Goal: Obtain resource: Obtain resource

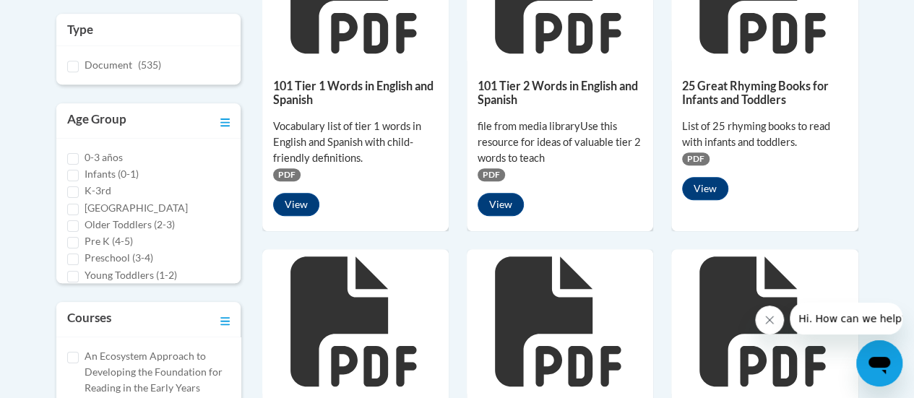
scroll to position [296, 0]
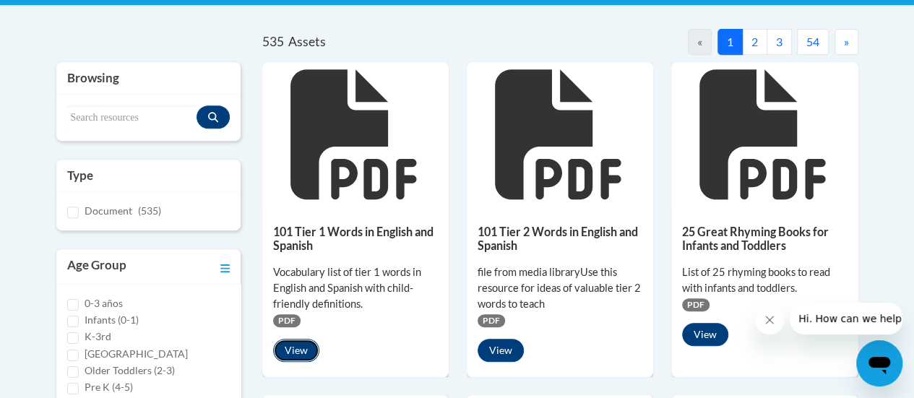
click at [303, 345] on button "View" at bounding box center [296, 350] width 46 height 23
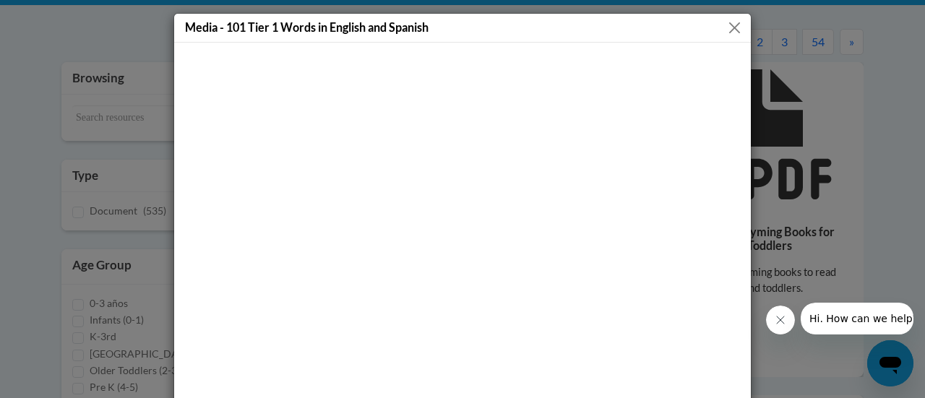
click at [727, 24] on button "Close" at bounding box center [734, 28] width 18 height 18
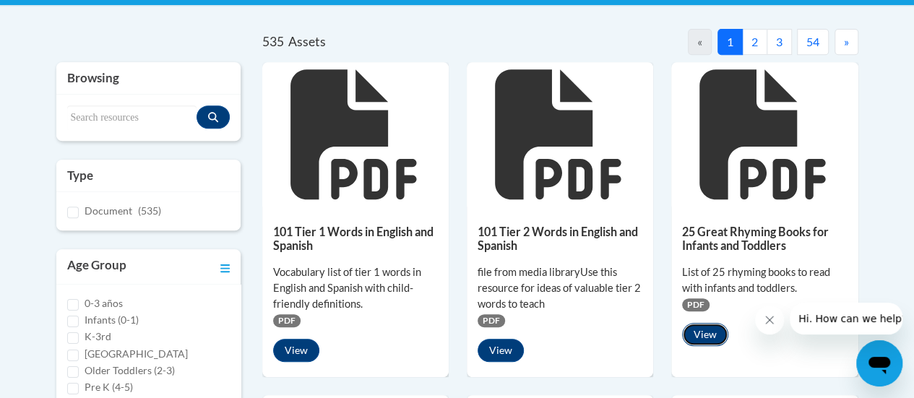
click at [715, 335] on button "View" at bounding box center [705, 334] width 46 height 23
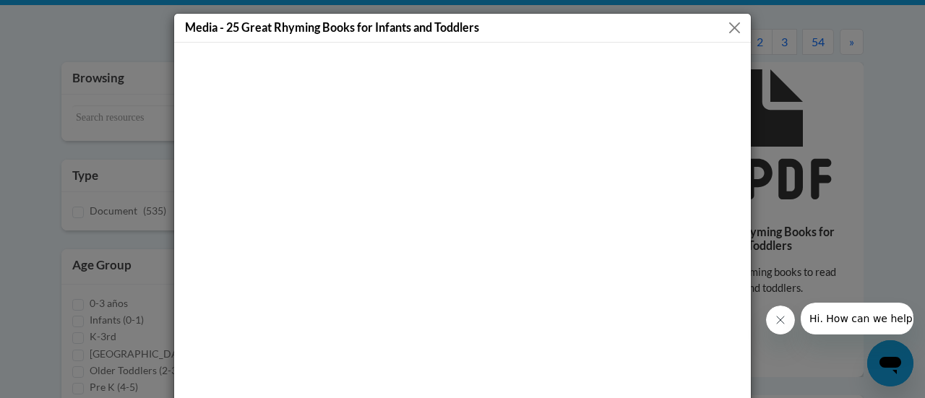
click at [725, 26] on button "Close" at bounding box center [734, 28] width 18 height 18
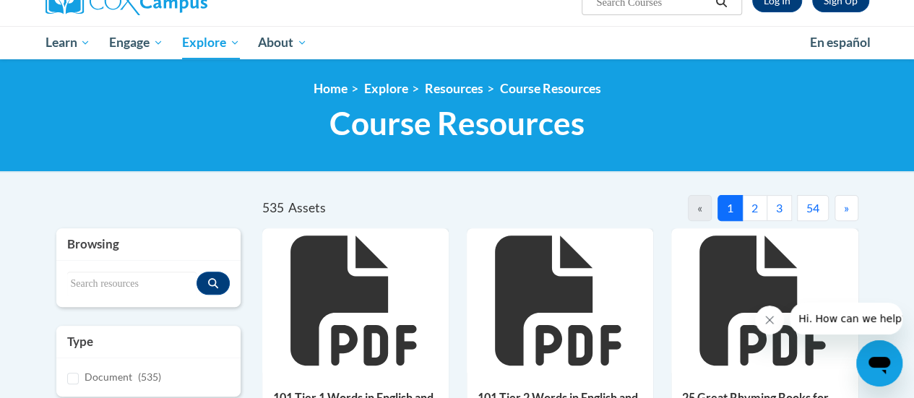
scroll to position [126, 0]
